Goal: Information Seeking & Learning: Learn about a topic

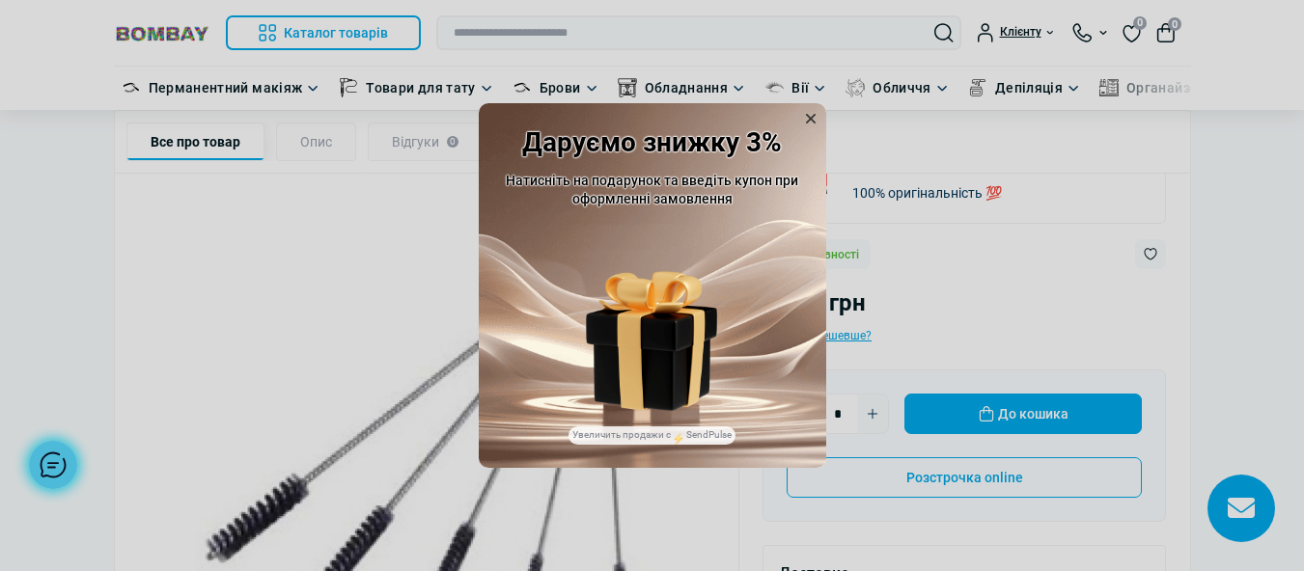
click at [811, 114] on icon at bounding box center [810, 118] width 19 height 19
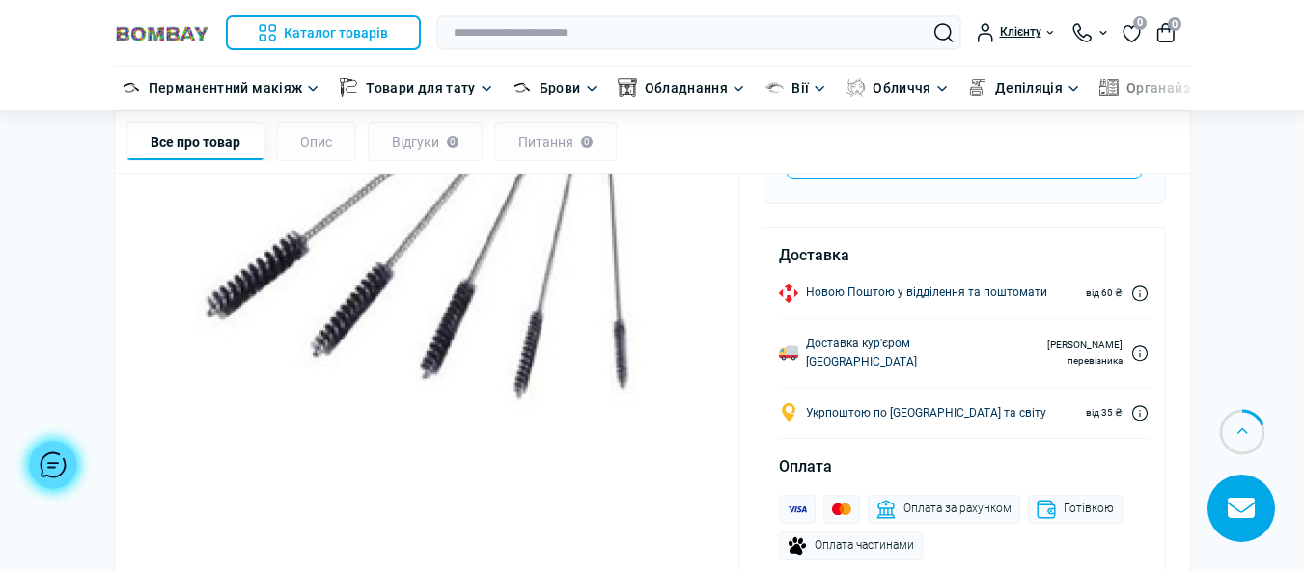
scroll to position [386, 0]
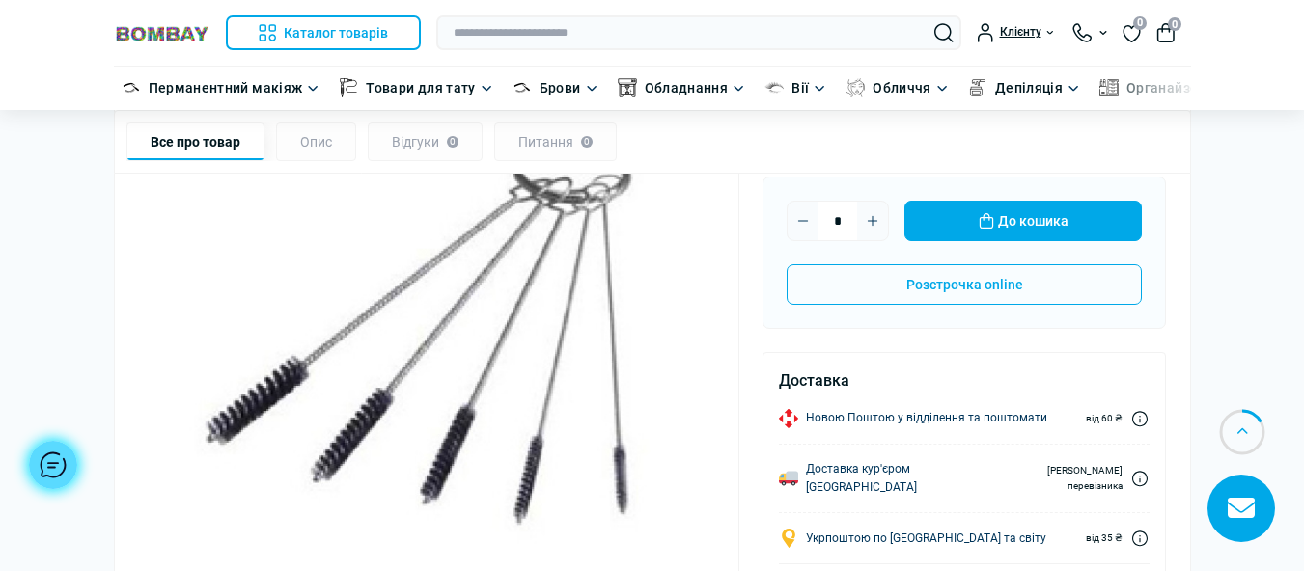
click at [503, 410] on img at bounding box center [427, 335] width 578 height 578
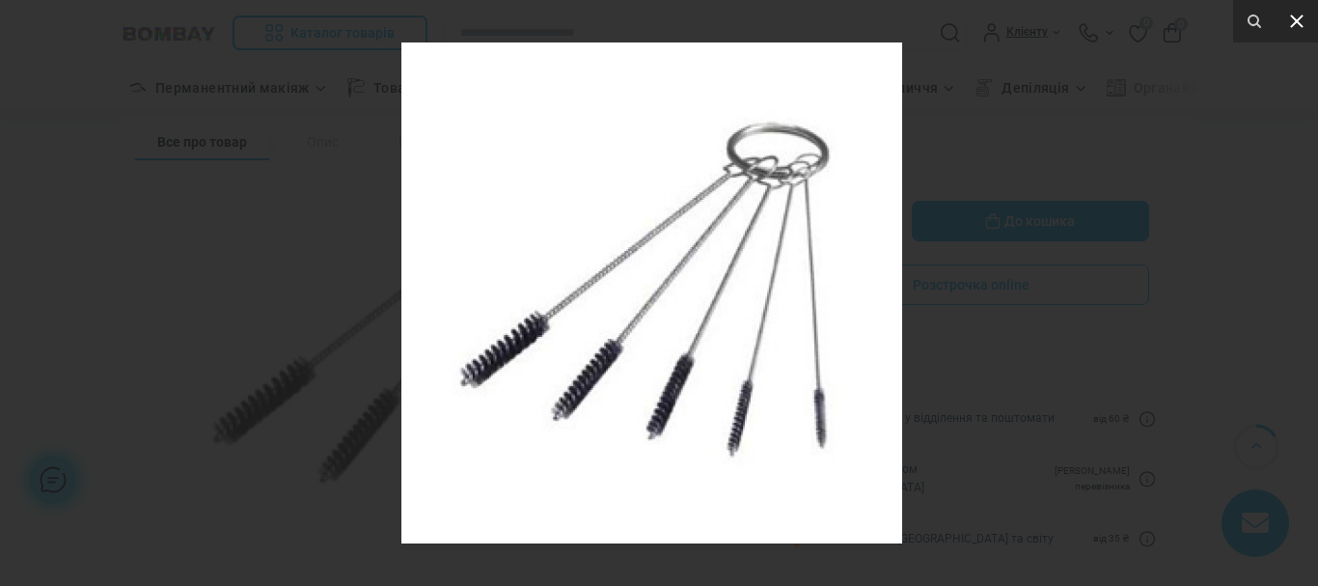
click at [1291, 14] on icon at bounding box center [1296, 21] width 23 height 23
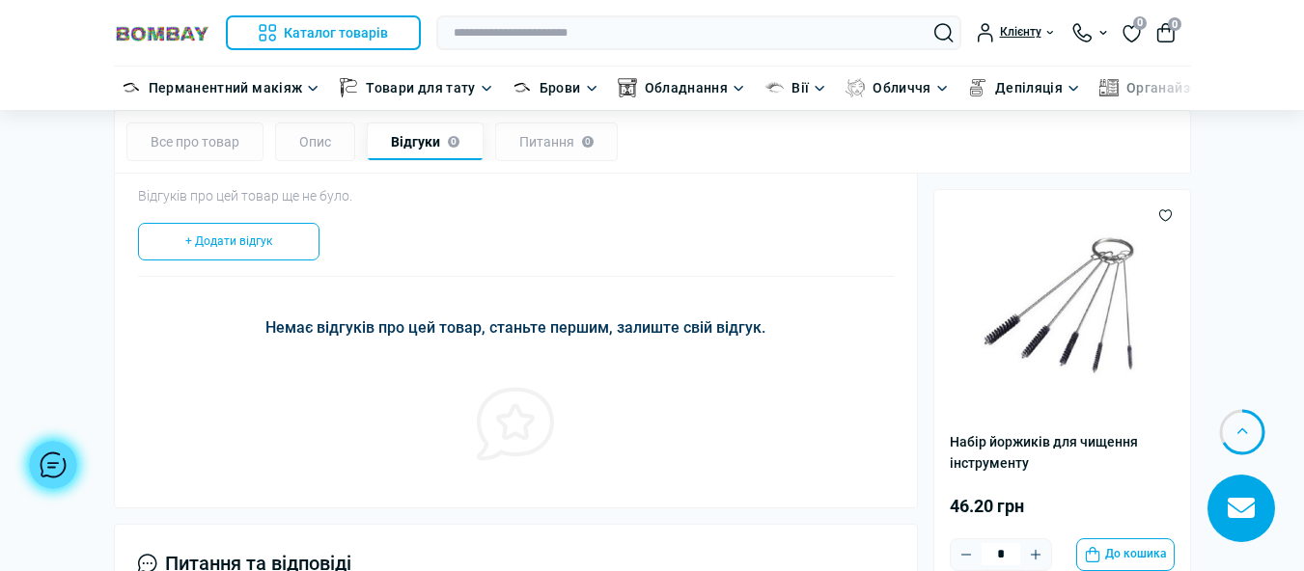
scroll to position [1027, 0]
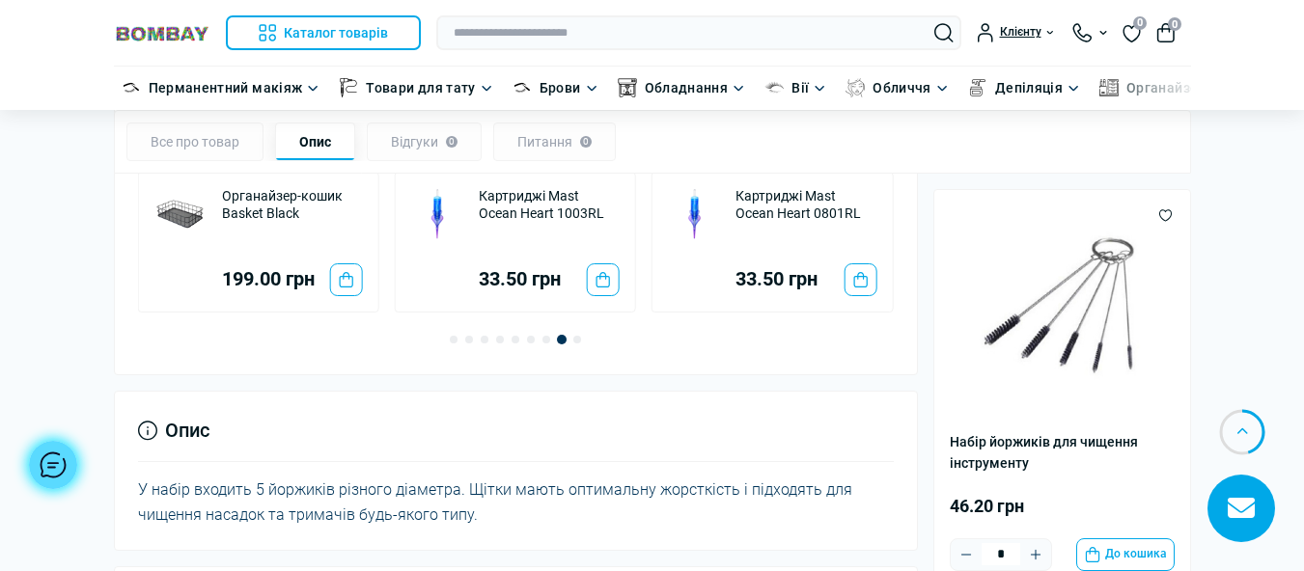
click at [335, 136] on div "Опис" at bounding box center [315, 142] width 80 height 39
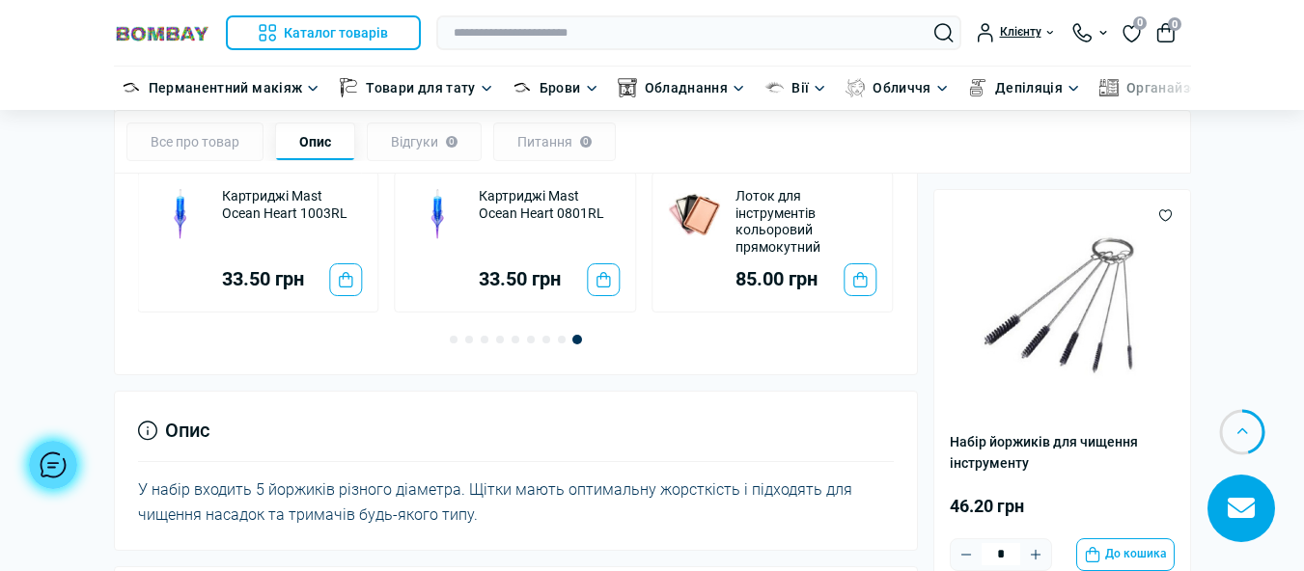
click at [148, 125] on div "Все про товар" at bounding box center [194, 142] width 137 height 39
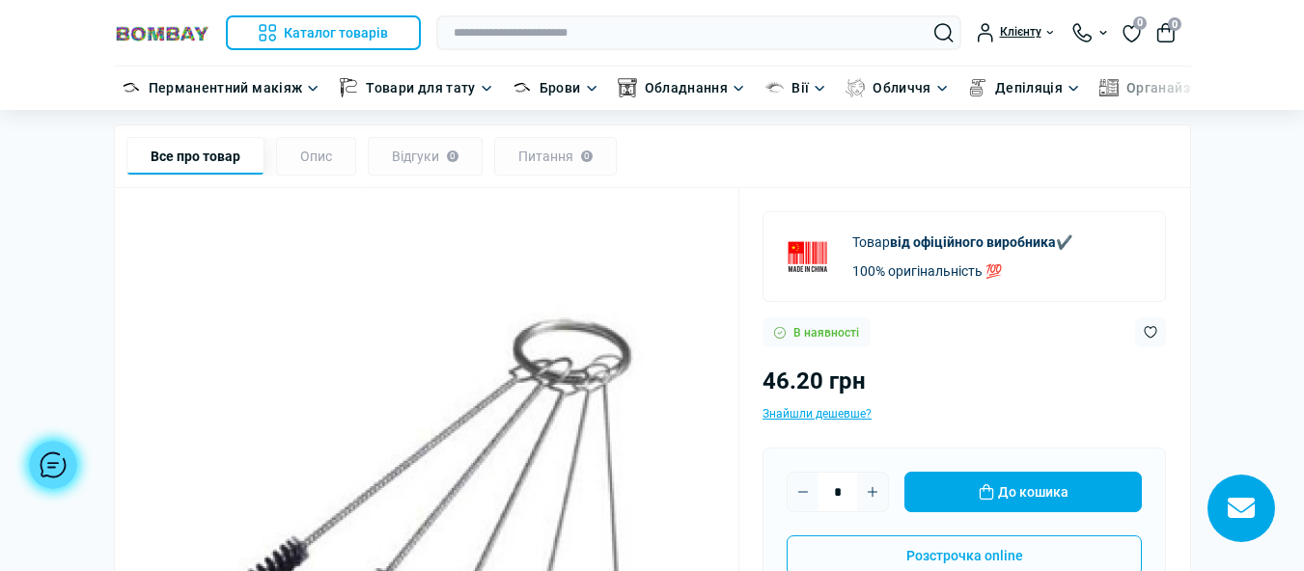
scroll to position [114, 0]
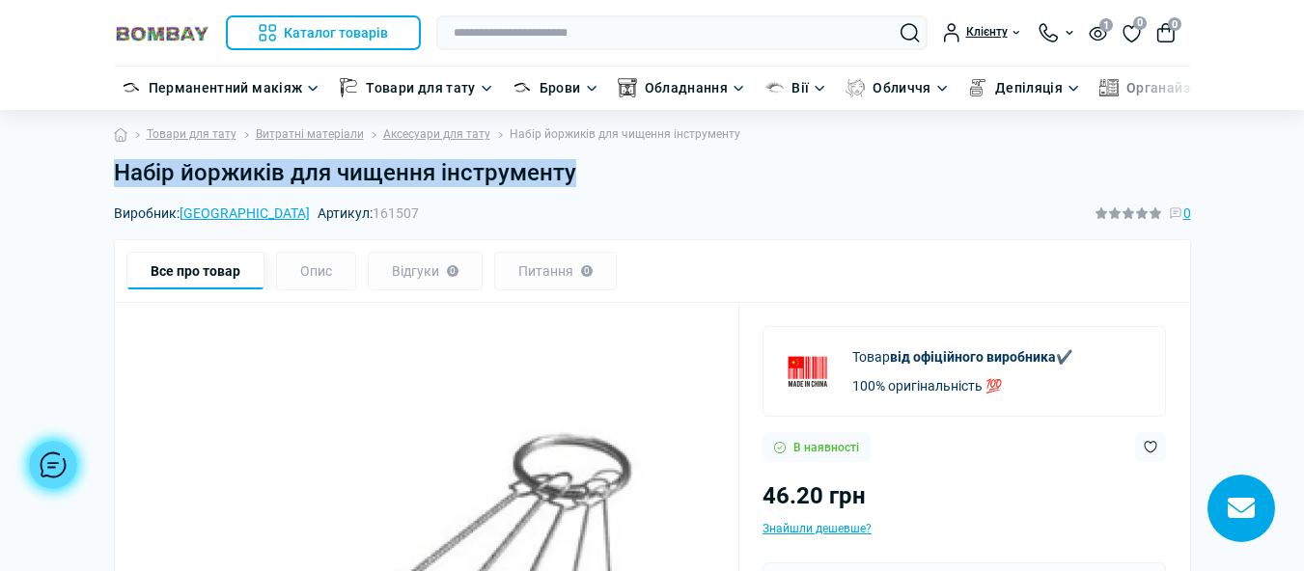
drag, startPoint x: 117, startPoint y: 173, endPoint x: 576, endPoint y: 185, distance: 459.5
click at [576, 185] on h1 "Набір йоржиків для чищення інструменту" at bounding box center [652, 173] width 1077 height 28
copy h1 "Набір йоржиків для чищення інструменту"
